Goal: Use online tool/utility: Utilize a website feature to perform a specific function

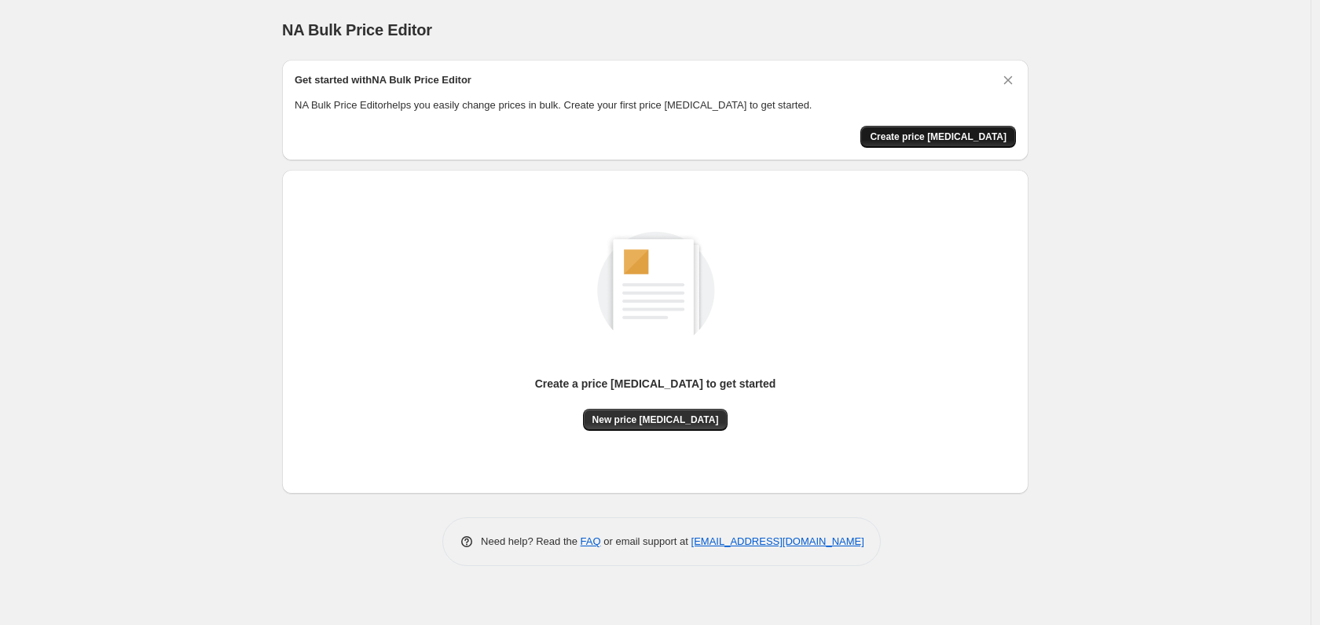
click at [939, 144] on button "Create price [MEDICAL_DATA]" at bounding box center [938, 137] width 156 height 22
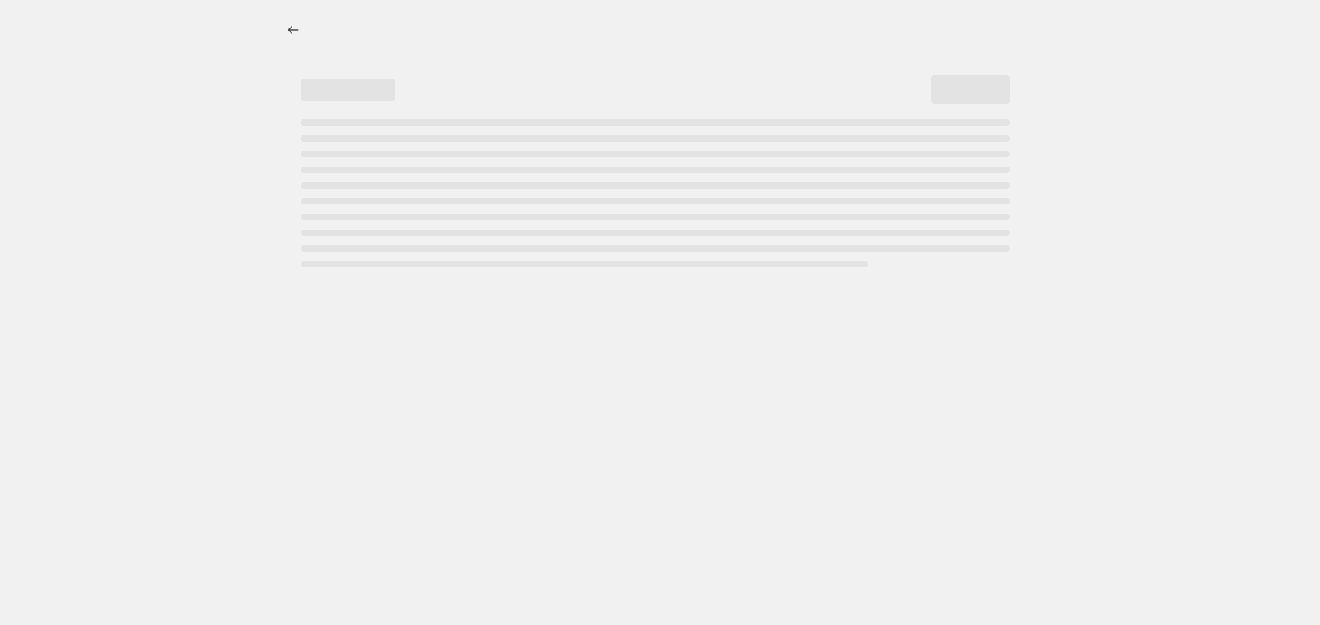
select select "percentage"
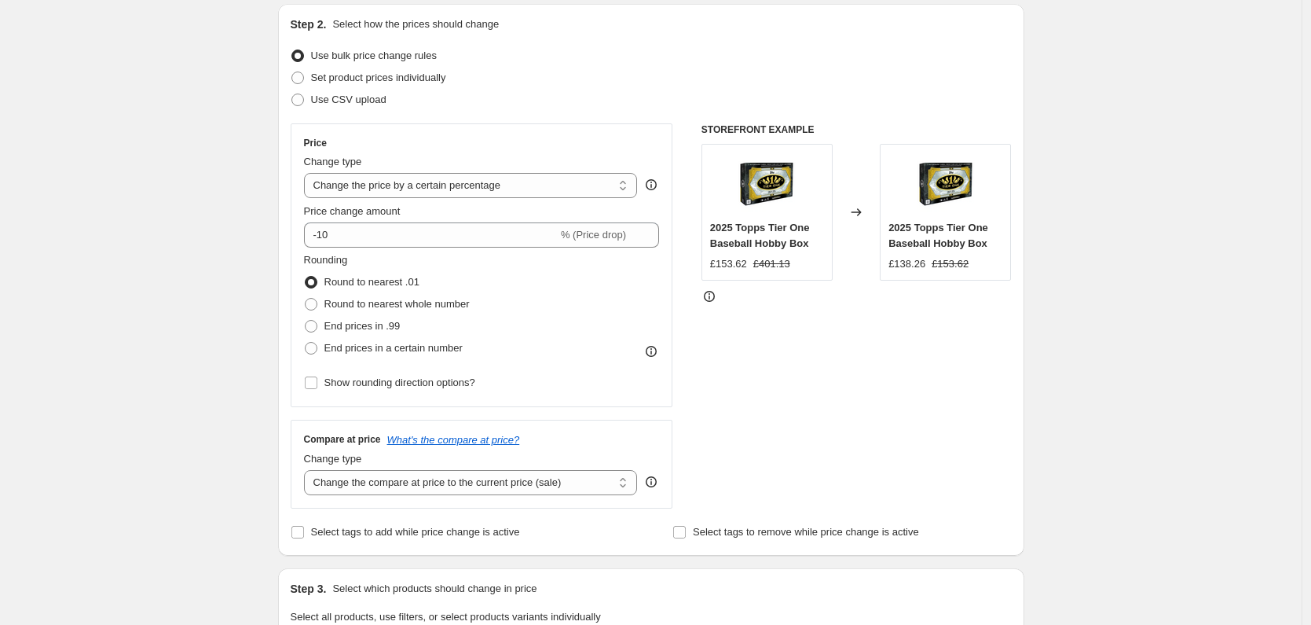
scroll to position [168, 0]
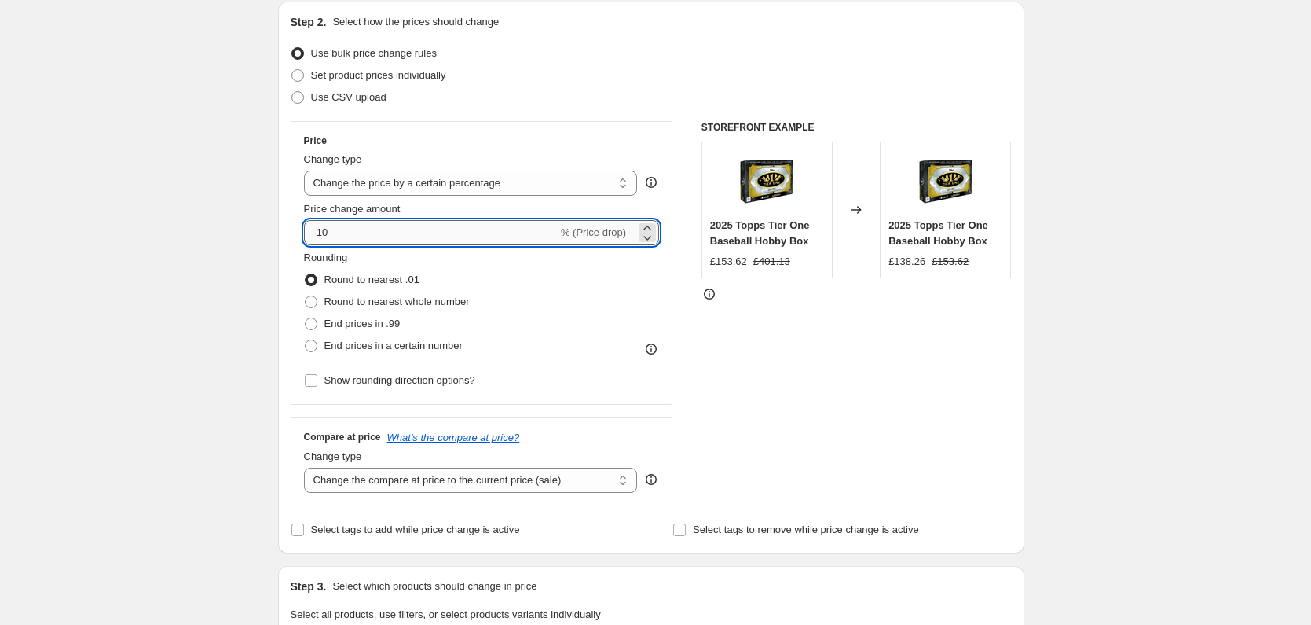
click at [442, 239] on input "-10" at bounding box center [431, 232] width 254 height 25
click at [442, 238] on input "-10" at bounding box center [431, 232] width 254 height 25
click at [441, 237] on input "-10" at bounding box center [431, 232] width 254 height 25
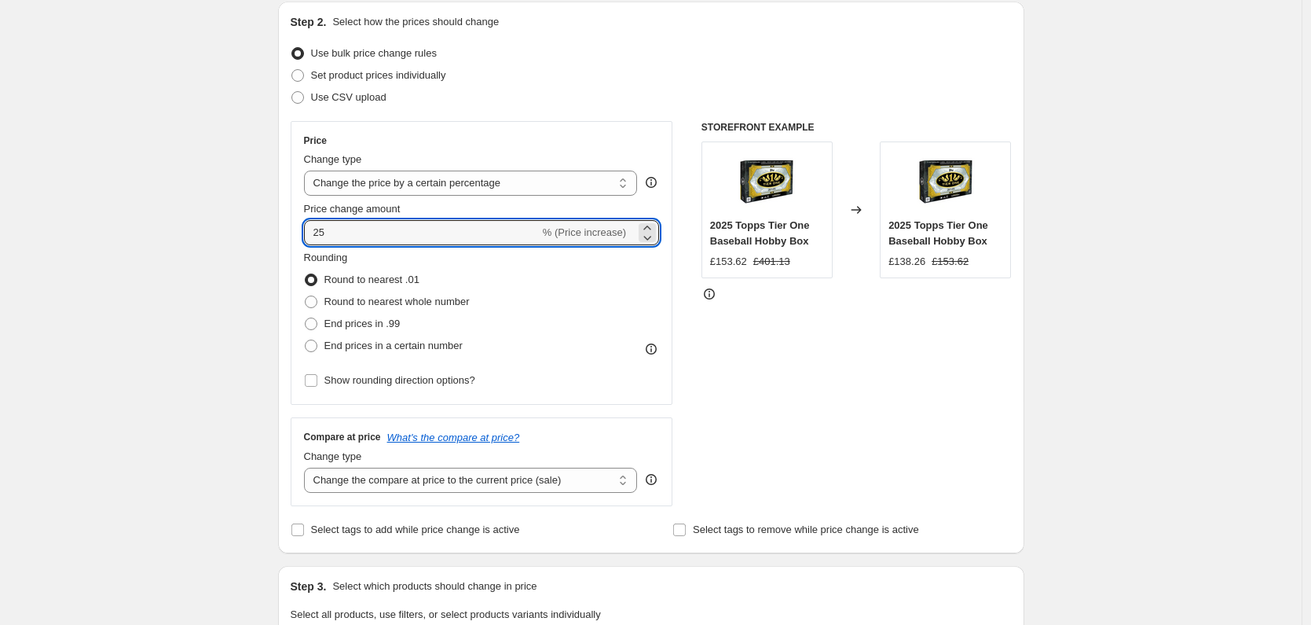
type input "25"
click at [114, 294] on div "Create new price [MEDICAL_DATA]. This page is ready Create new price [MEDICAL_D…" at bounding box center [651, 617] width 1302 height 1570
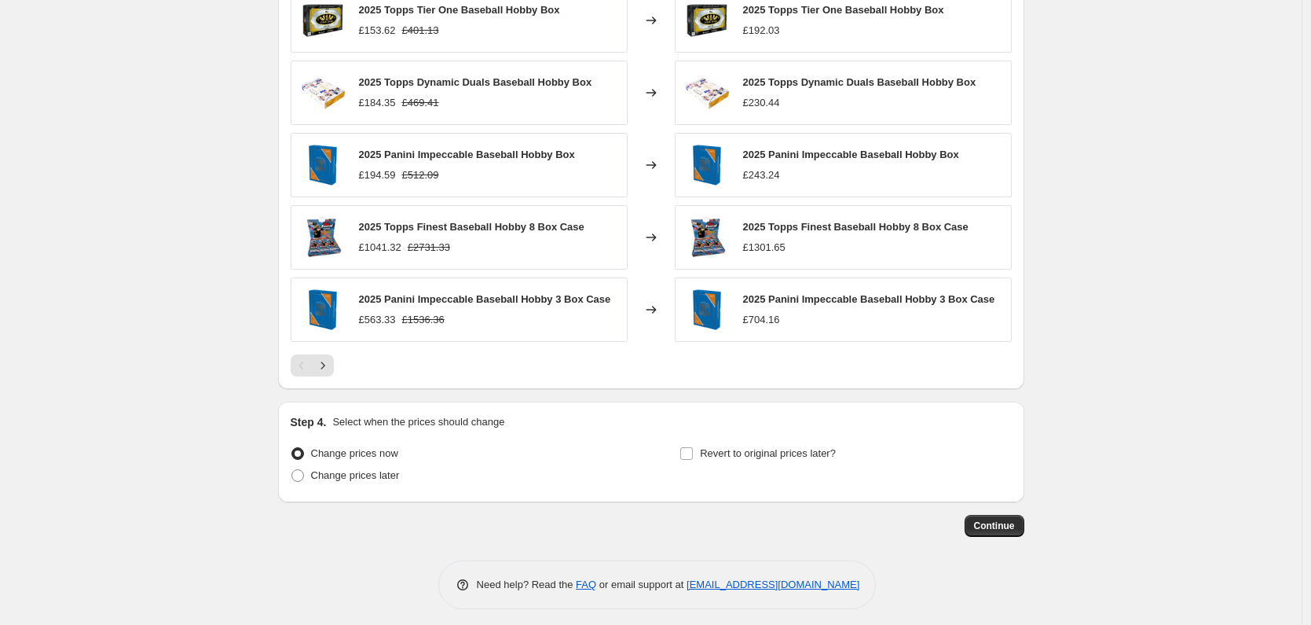
scroll to position [946, 0]
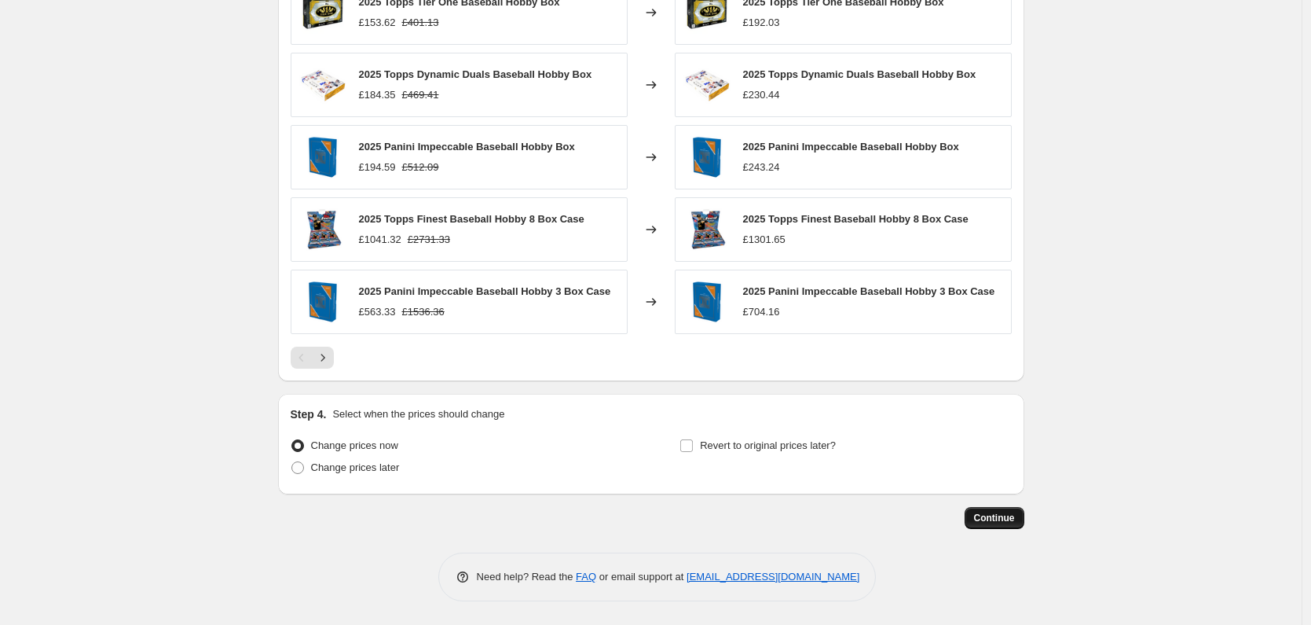
click at [1000, 513] on span "Continue" at bounding box center [994, 517] width 41 height 13
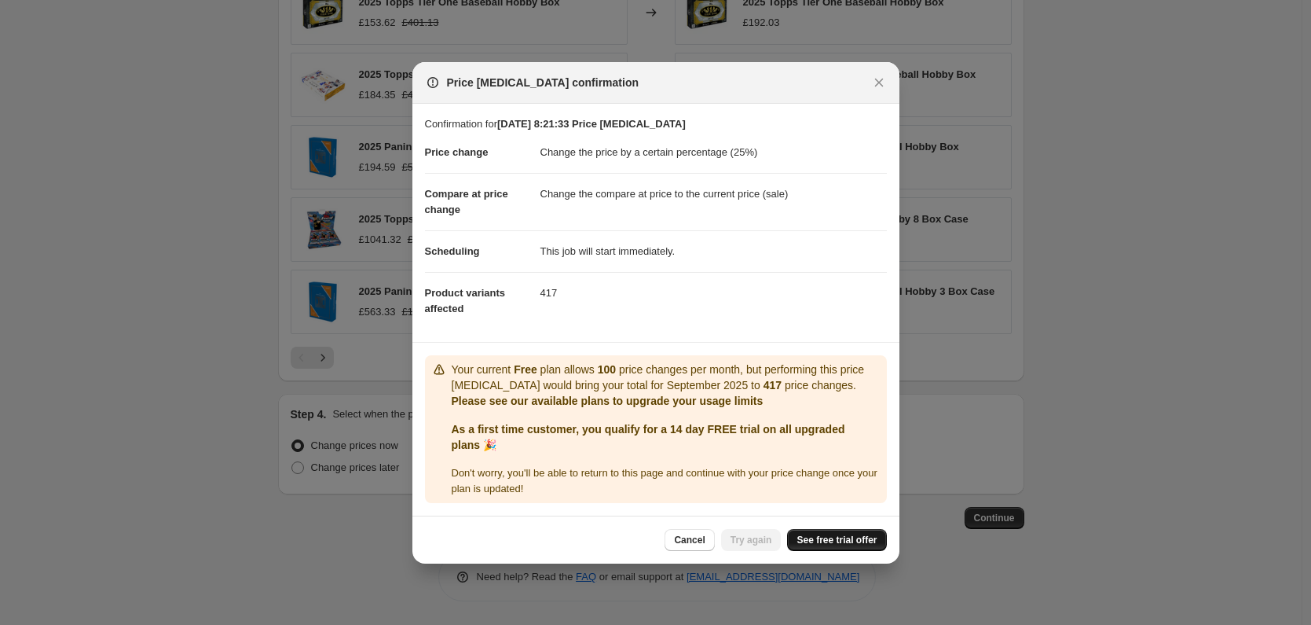
click at [826, 533] on link "See free trial offer" at bounding box center [836, 540] width 99 height 22
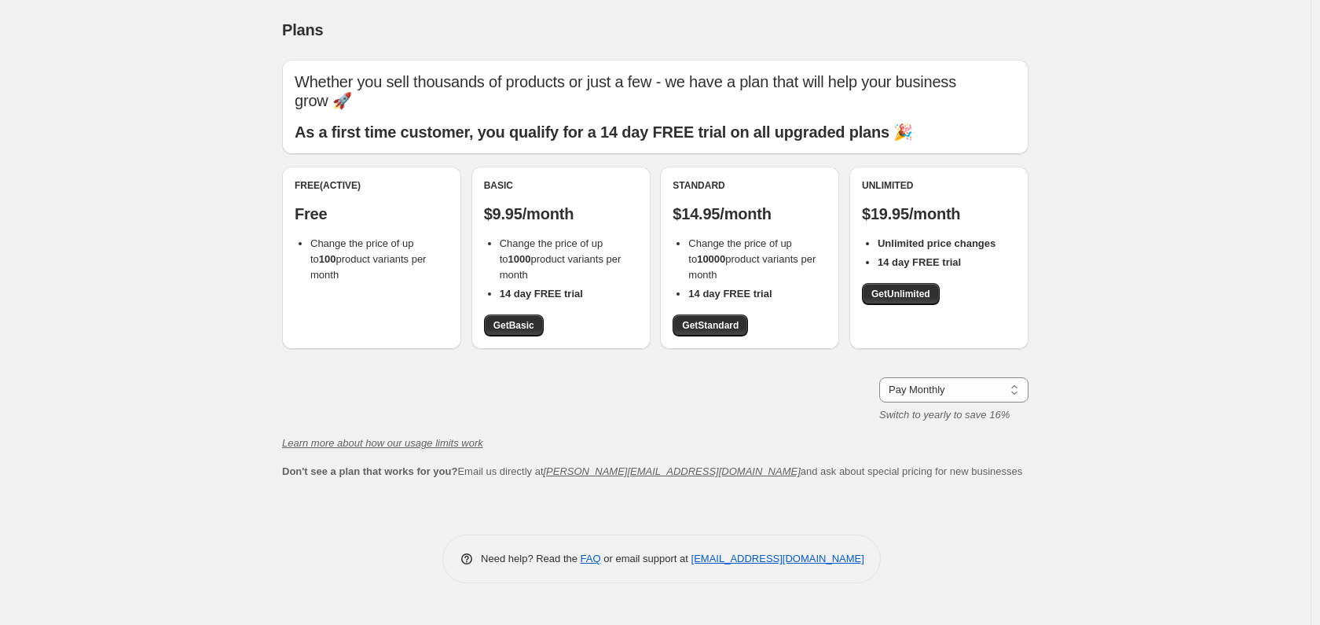
click at [710, 289] on div "Standard $14.95/month Change the price of up to 10000 product variants per mont…" at bounding box center [749, 257] width 154 height 157
click at [710, 314] on link "Get Standard" at bounding box center [709, 325] width 75 height 22
click at [709, 319] on span "Get Standard" at bounding box center [710, 325] width 57 height 13
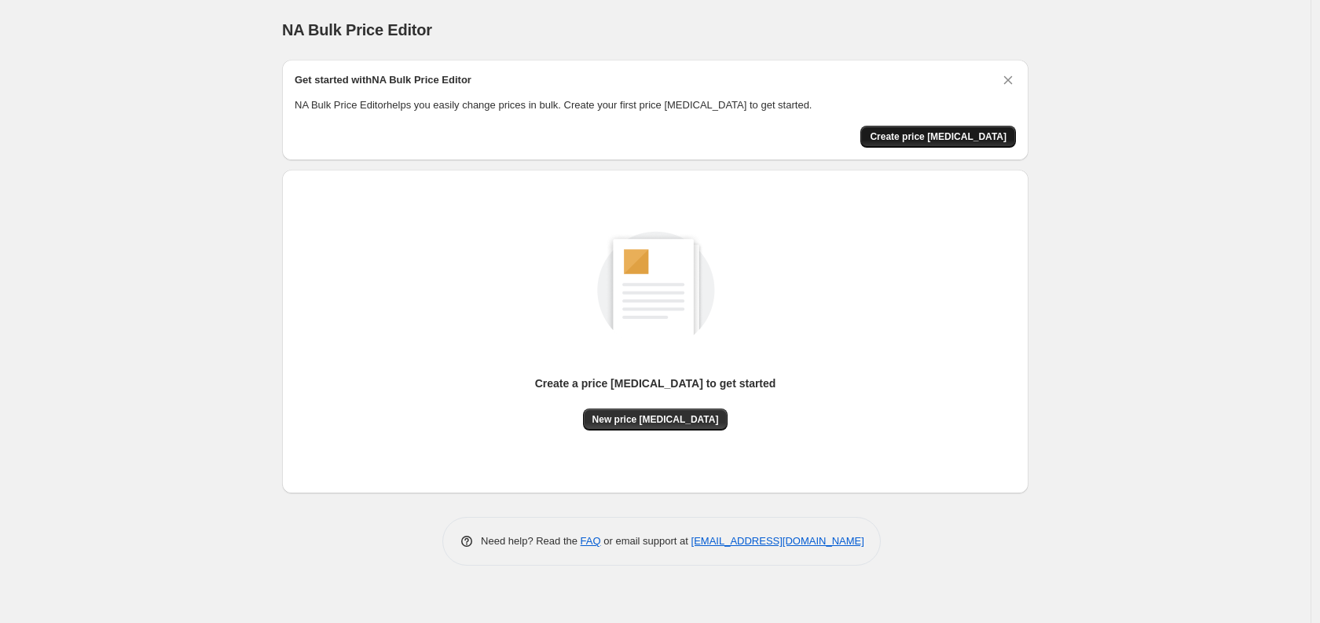
click at [950, 131] on span "Create price [MEDICAL_DATA]" at bounding box center [938, 136] width 137 height 13
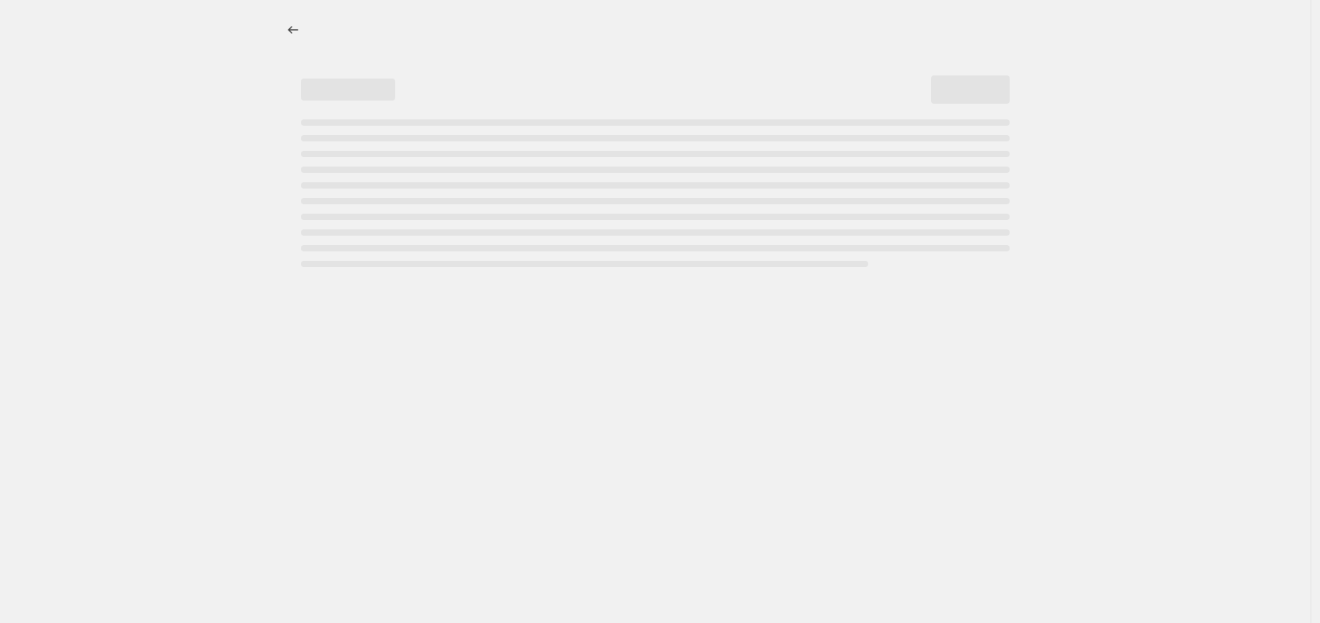
select select "percentage"
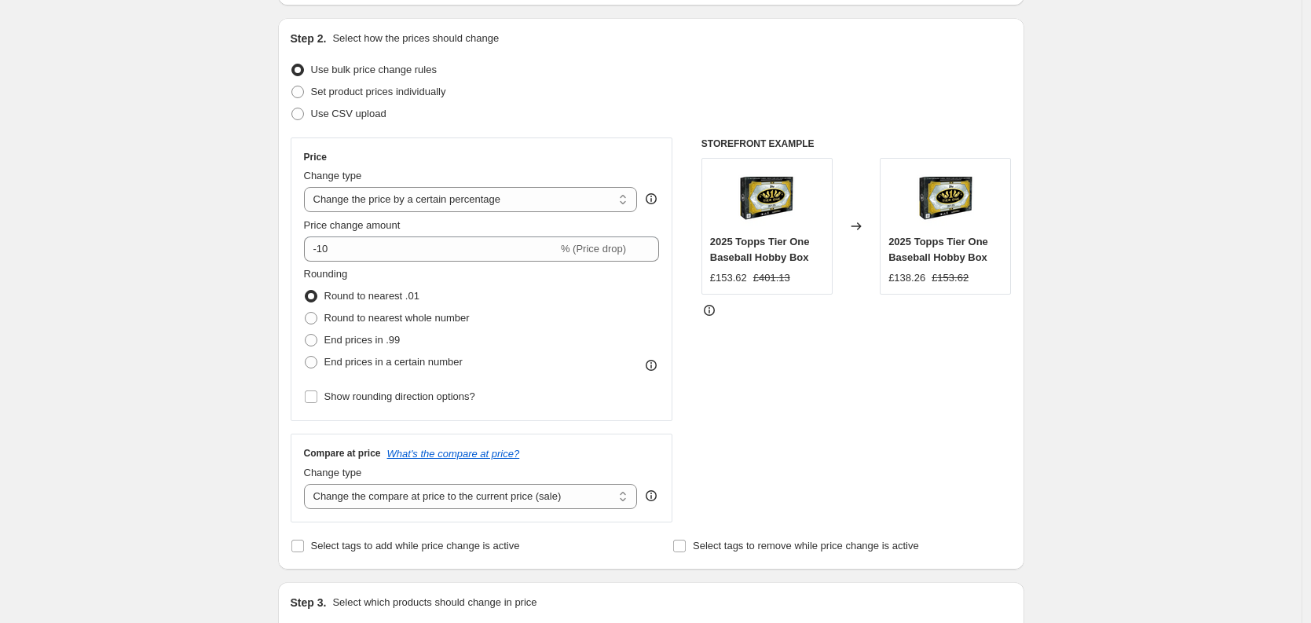
scroll to position [156, 0]
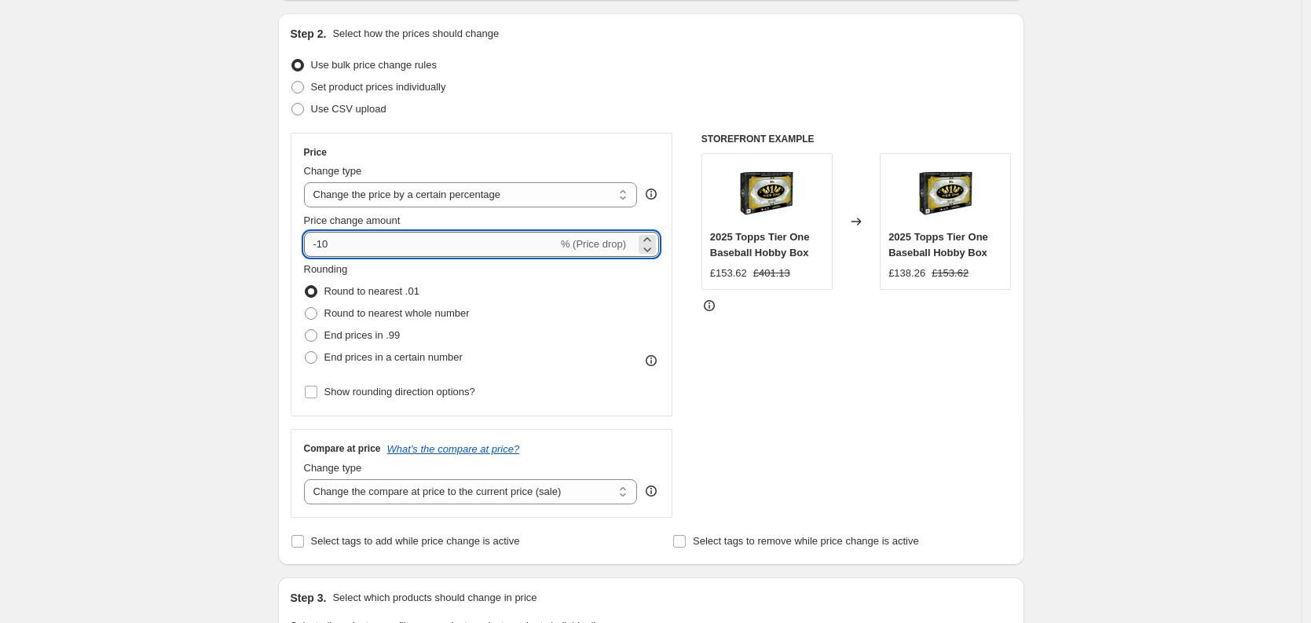
click at [336, 255] on input "-10" at bounding box center [431, 244] width 254 height 25
click at [335, 251] on input "-10" at bounding box center [431, 244] width 254 height 25
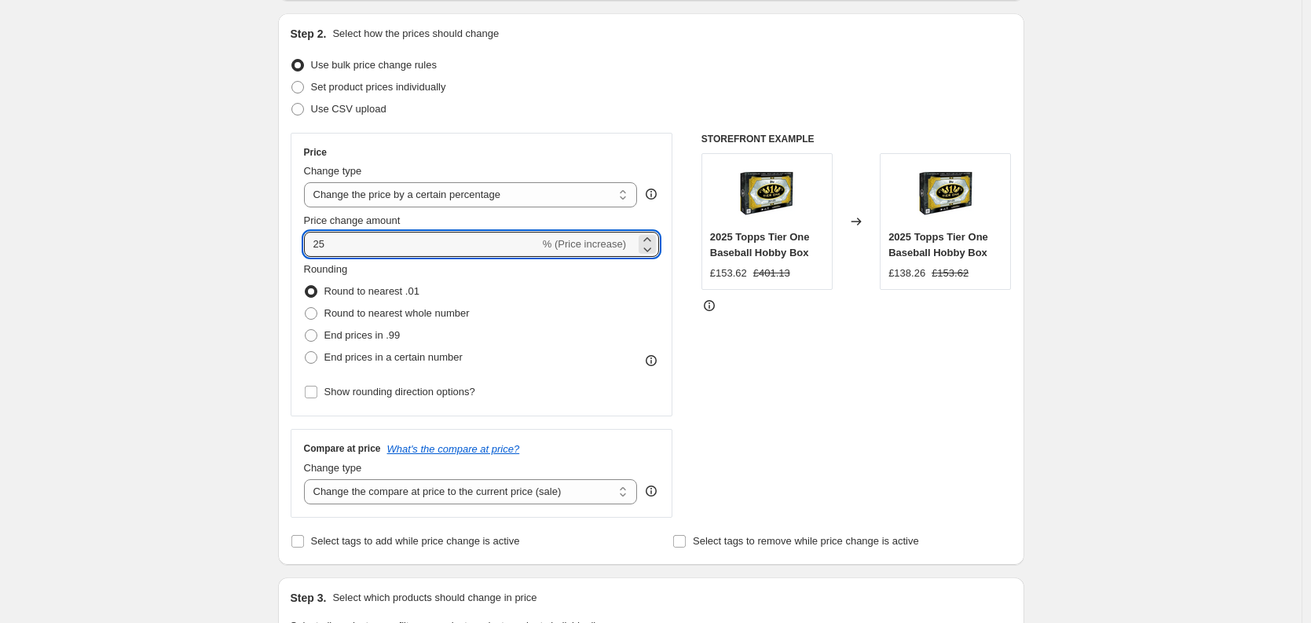
type input "25"
click at [166, 229] on div "Create new price change job. This page is ready Create new price change job Dra…" at bounding box center [651, 629] width 1302 height 1570
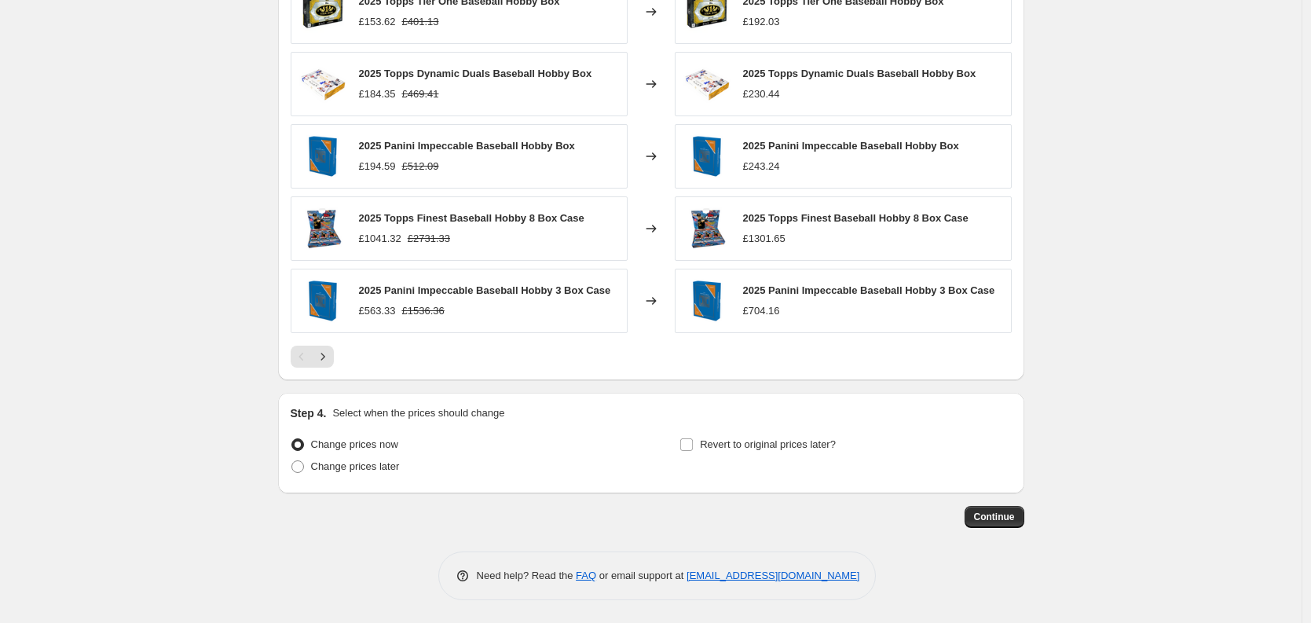
scroll to position [947, 0]
click at [966, 505] on div "Continue" at bounding box center [651, 516] width 746 height 22
click at [977, 513] on span "Continue" at bounding box center [994, 516] width 41 height 13
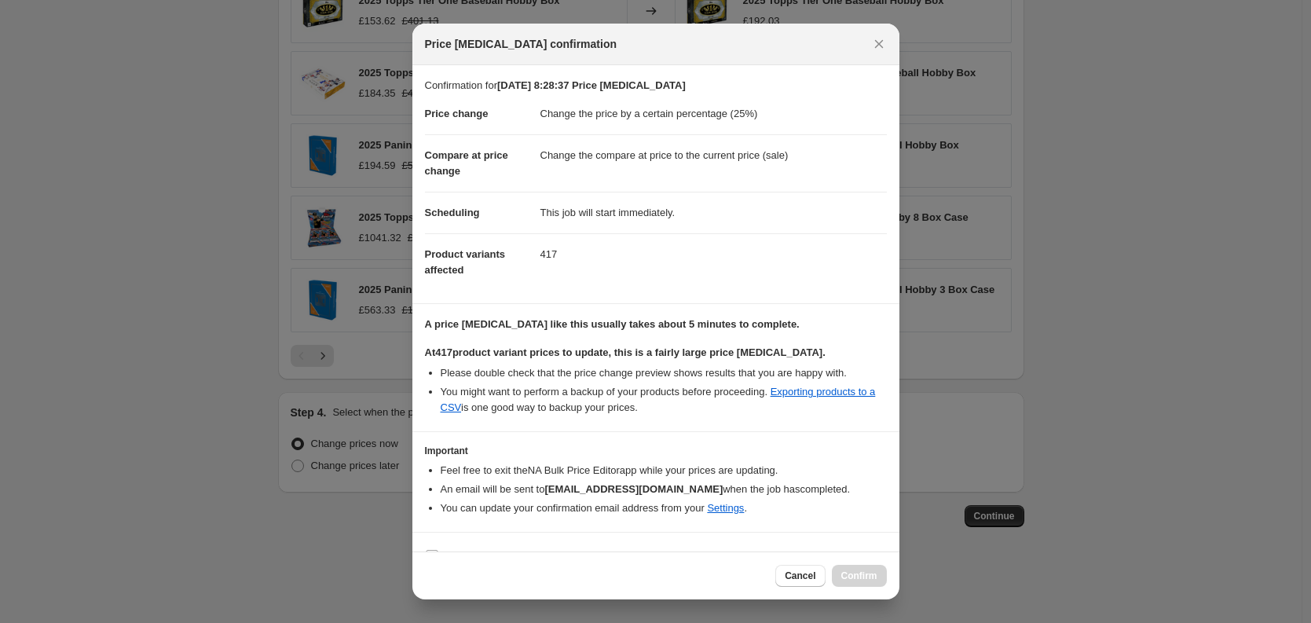
scroll to position [28, 0]
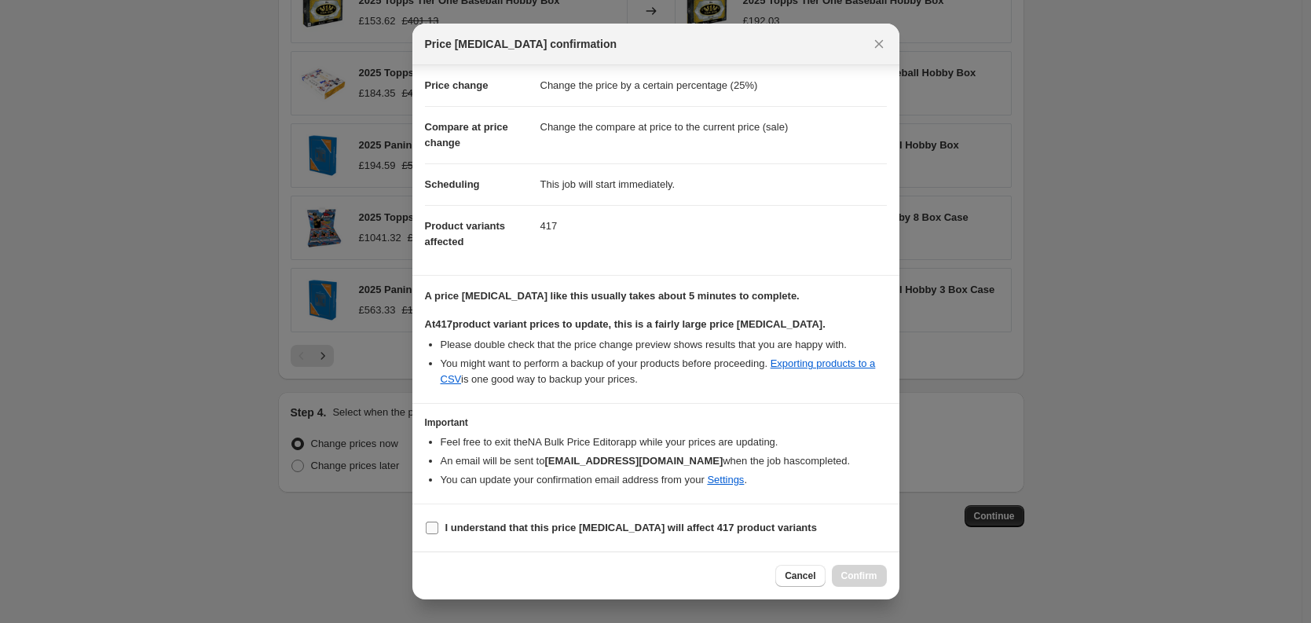
click at [584, 528] on b "I understand that this price [MEDICAL_DATA] will affect 417 product variants" at bounding box center [631, 528] width 372 height 12
click at [438, 528] on input "I understand that this price [MEDICAL_DATA] will affect 417 product variants" at bounding box center [432, 528] width 13 height 13
checkbox input "true"
click at [844, 569] on button "Confirm" at bounding box center [859, 576] width 55 height 22
